Goal: Task Accomplishment & Management: Manage account settings

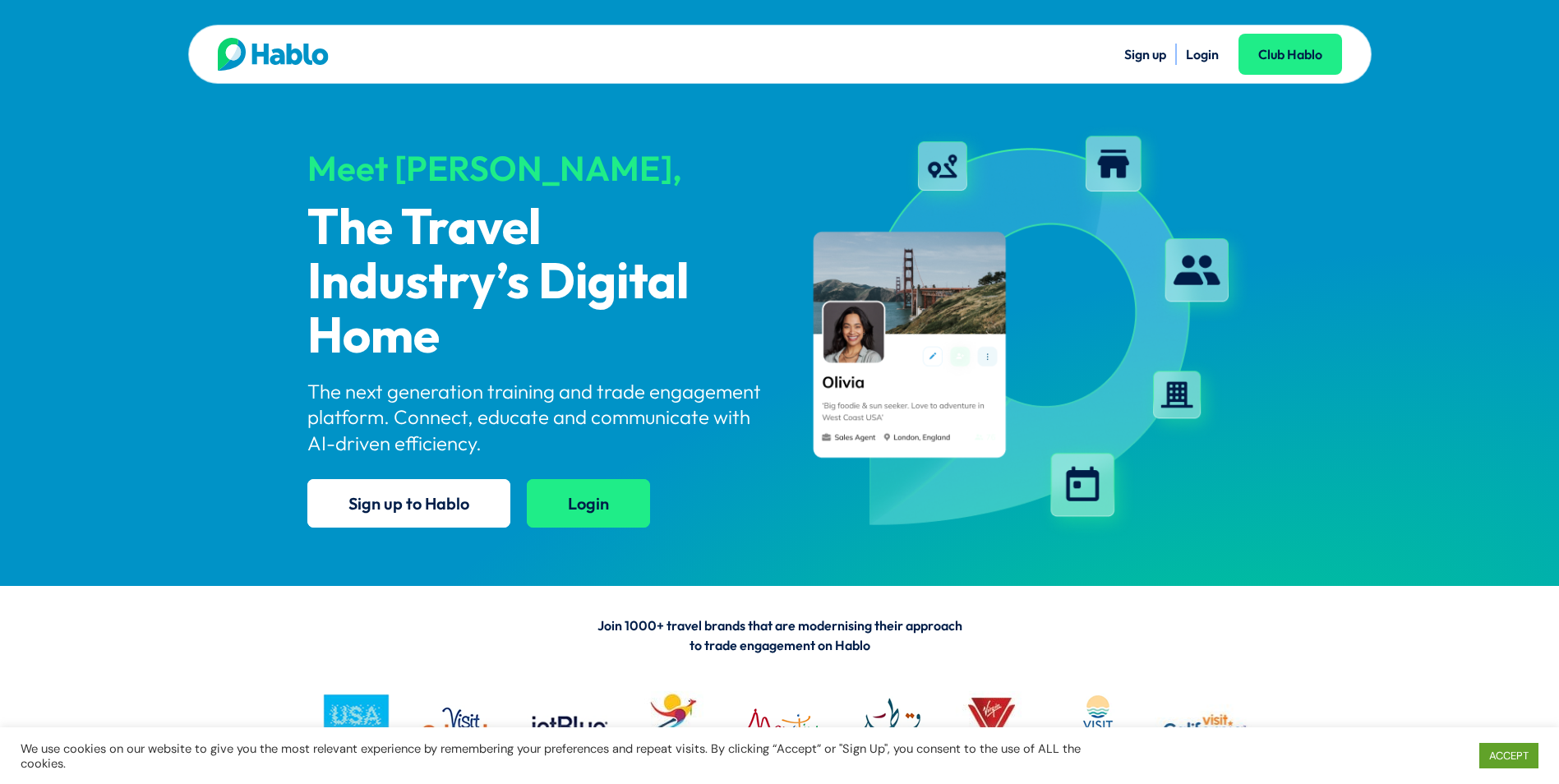
click at [576, 499] on link "Login" at bounding box center [588, 503] width 123 height 48
click at [567, 510] on link "Login" at bounding box center [588, 503] width 123 height 48
click at [1191, 50] on link "Login" at bounding box center [1202, 54] width 33 height 16
